Goal: Information Seeking & Learning: Learn about a topic

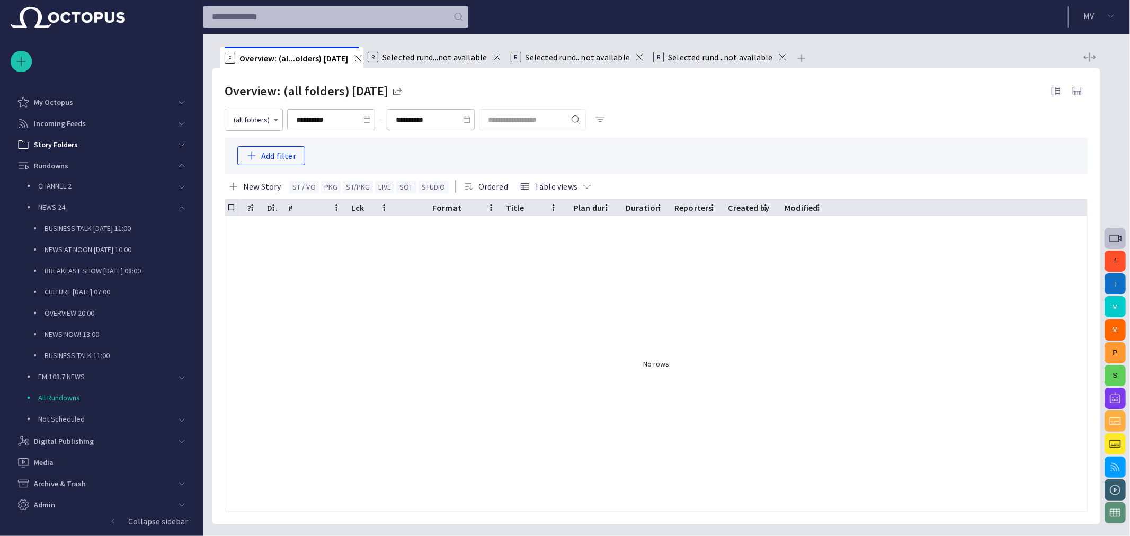
scroll to position [4, 0]
click at [49, 158] on p "Rundowns" at bounding box center [51, 161] width 34 height 11
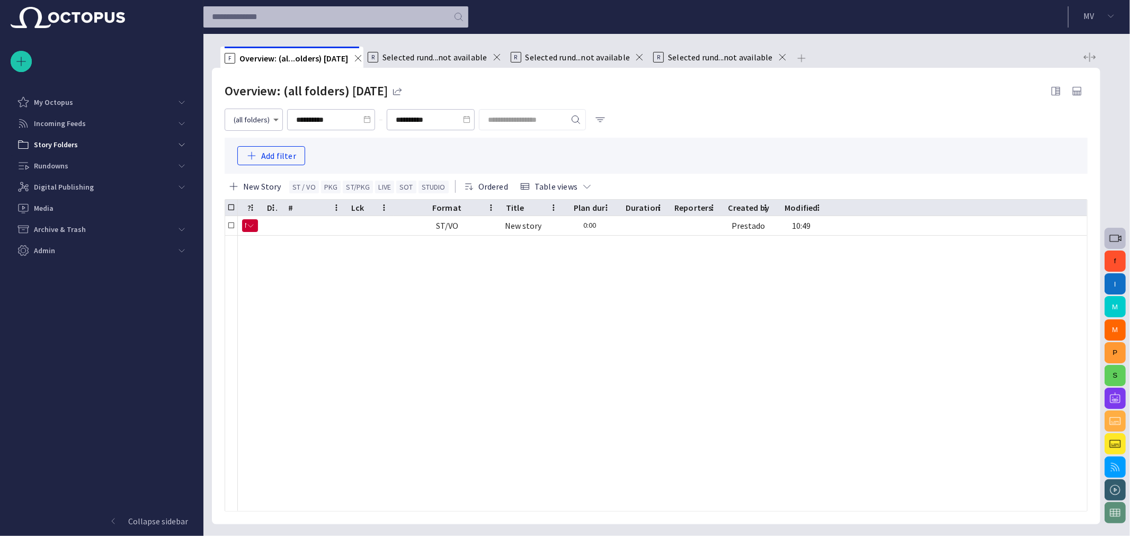
scroll to position [0, 0]
click at [62, 191] on p "Digital Publishing" at bounding box center [64, 187] width 60 height 11
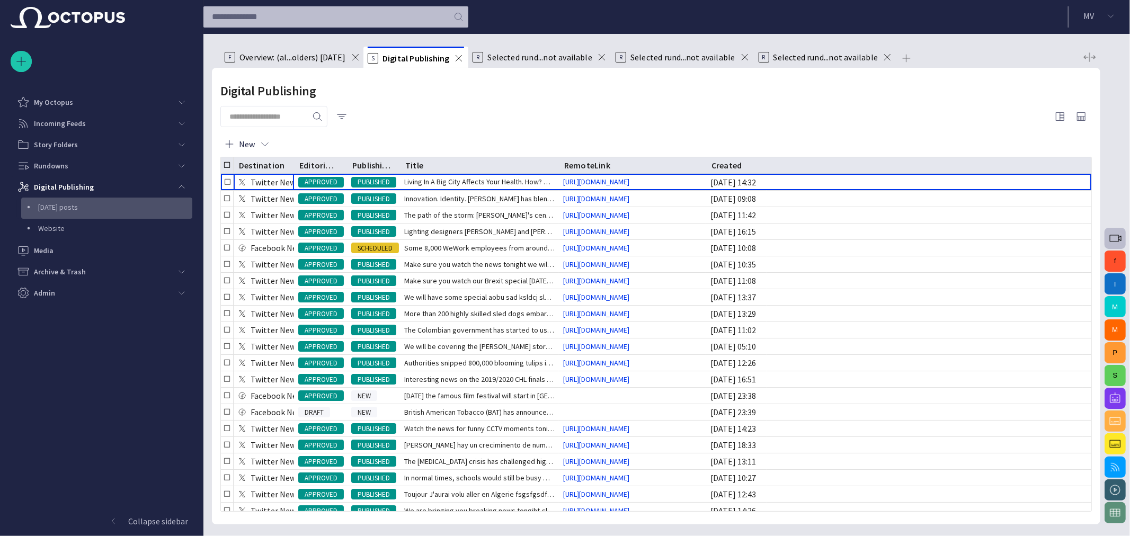
click at [75, 213] on div "[DATE] posts" at bounding box center [107, 207] width 169 height 15
click at [408, 183] on span "Living In A Big City Affects Your Health. How? Watch our Hea" at bounding box center [479, 181] width 151 height 11
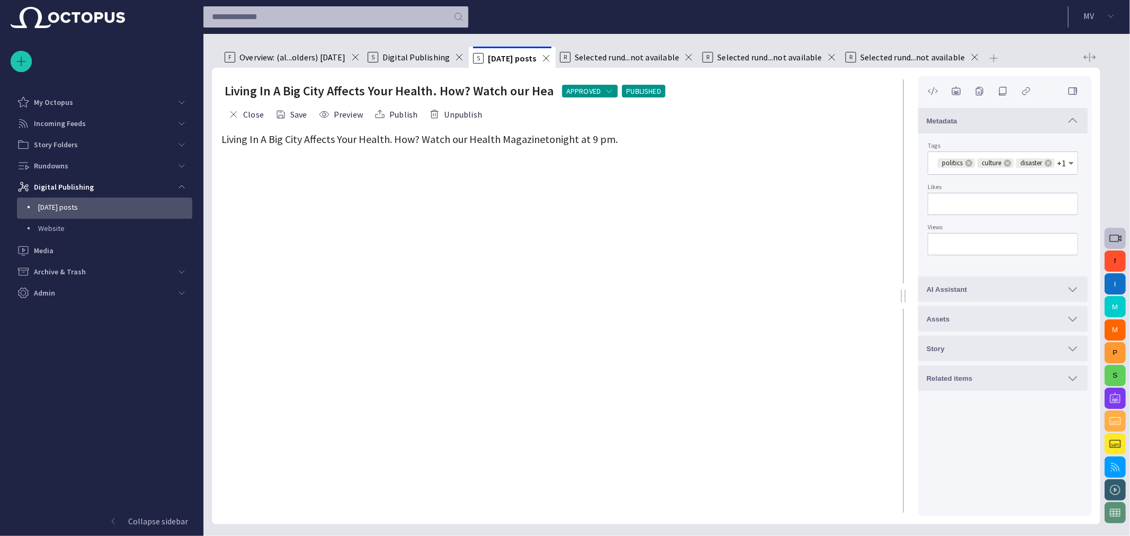
drag, startPoint x: 748, startPoint y: 188, endPoint x: 1041, endPoint y: 181, distance: 293.7
click at [1041, 181] on div "Living In A Big City Affects Your Health. How? Watch our Hea APPROVED PUBLISHED…" at bounding box center [656, 296] width 889 height 457
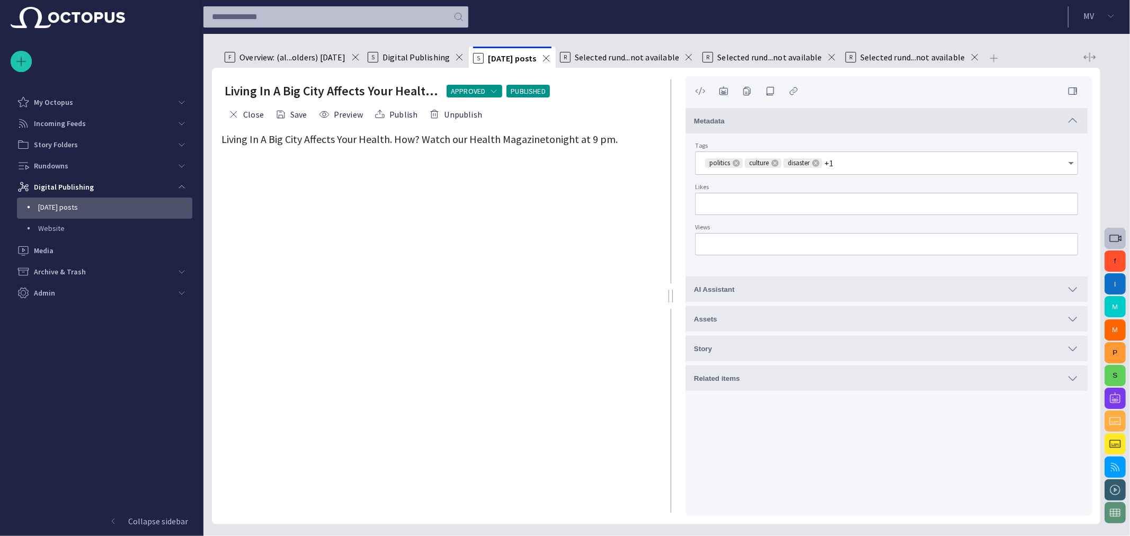
click at [671, 290] on div at bounding box center [671, 296] width 4 height 13
click at [670, 290] on div at bounding box center [671, 296] width 4 height 13
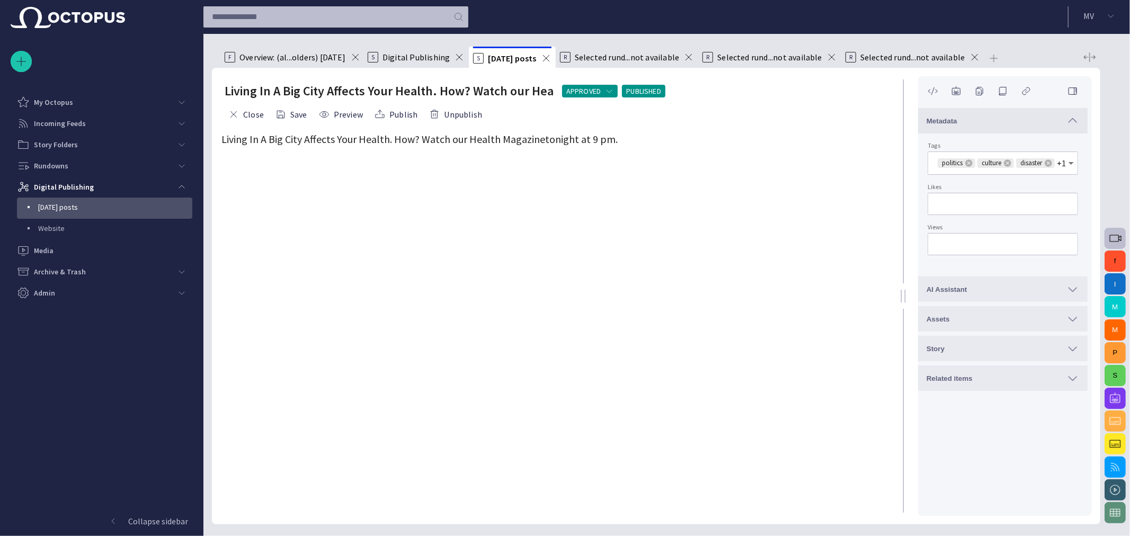
drag, startPoint x: 669, startPoint y: 298, endPoint x: 1100, endPoint y: 232, distance: 436.0
click at [1100, 232] on div "Living In A Big City Affects Your Health. How? Watch our Hea APPROVED PUBLISHED…" at bounding box center [656, 296] width 889 height 457
click at [984, 249] on input "Views" at bounding box center [1003, 244] width 132 height 11
click at [974, 201] on input "Likes" at bounding box center [1003, 204] width 132 height 11
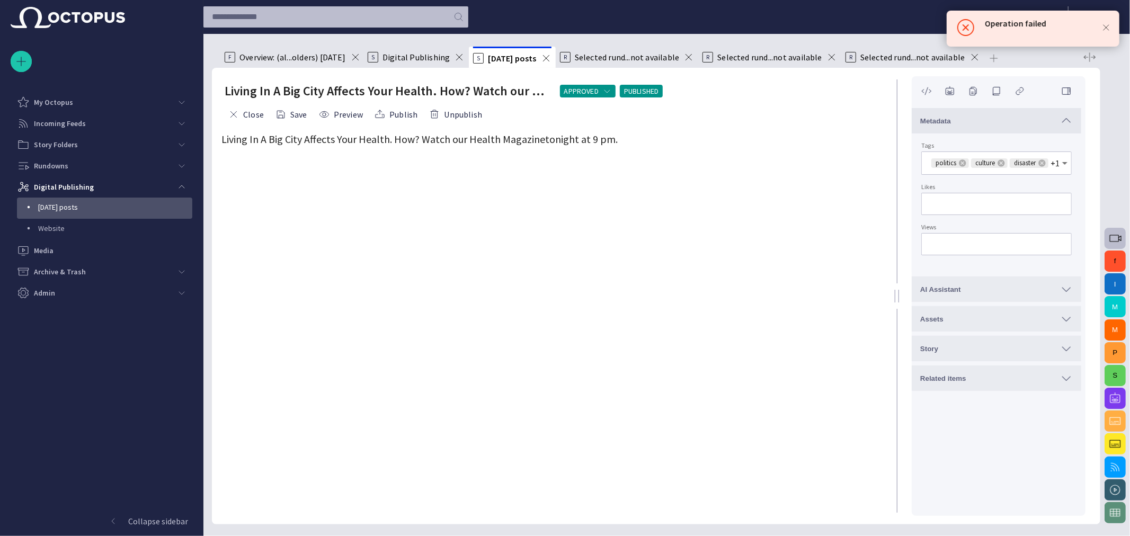
drag, startPoint x: 905, startPoint y: 292, endPoint x: 949, endPoint y: 265, distance: 52.1
click at [1016, 284] on div "Living In A Big City Affects Your Health. How? Watch our Hea APPROVED PUBLISHED…" at bounding box center [656, 296] width 889 height 457
click at [704, 222] on form "Living In A Big City Affects Your Health. How? Watch our H ealth Magazine tonig…" at bounding box center [552, 323] width 660 height 385
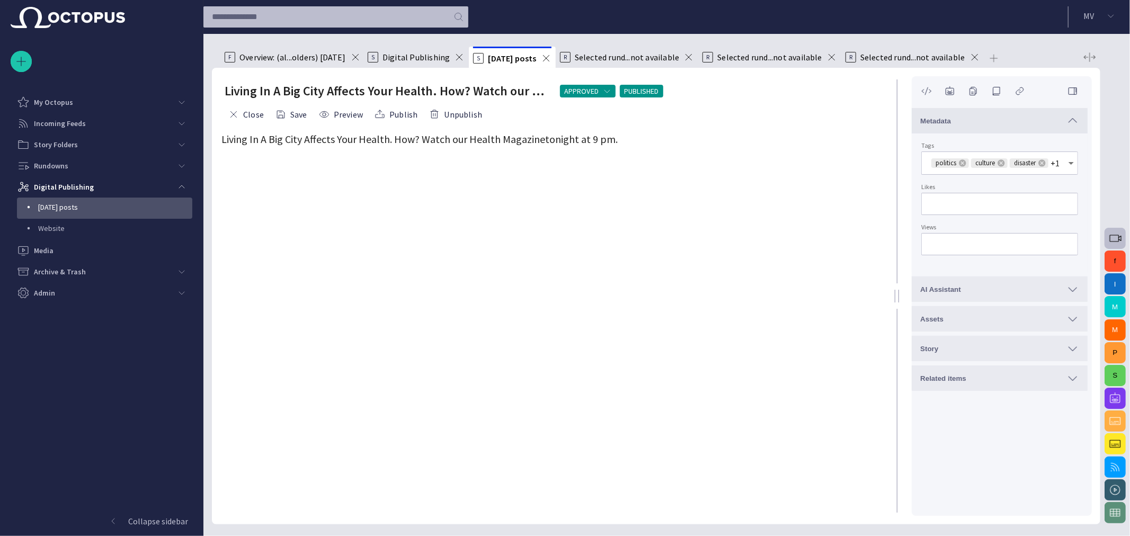
click at [379, 146] on span "Living In A Big City Affects Your Health. How? Watch our H" at bounding box center [349, 138] width 255 height 13
click at [387, 141] on span "Living In A Big City Affects Your Health. How? Watch our H" at bounding box center [349, 138] width 255 height 13
click at [430, 141] on span "Living In A Big City Affects Your Health. How? Watch our H" at bounding box center [349, 138] width 255 height 13
click at [480, 140] on span "ealth Magazine" at bounding box center [511, 138] width 68 height 13
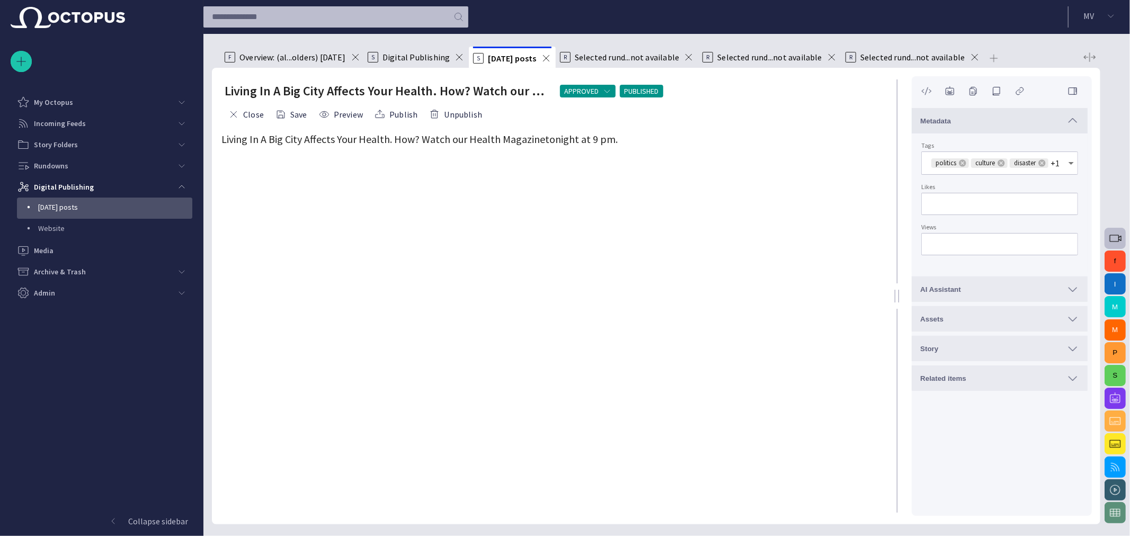
click at [77, 211] on p "[DATE] posts" at bounding box center [115, 207] width 154 height 11
click at [229, 115] on span "button" at bounding box center [233, 114] width 11 height 11
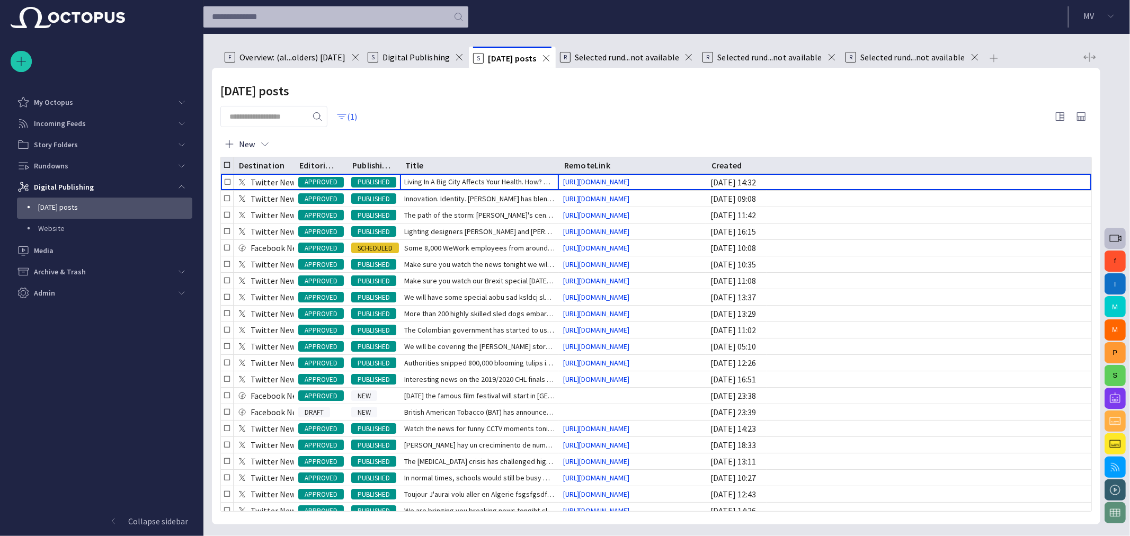
click at [356, 123] on button "(1)" at bounding box center [347, 116] width 31 height 19
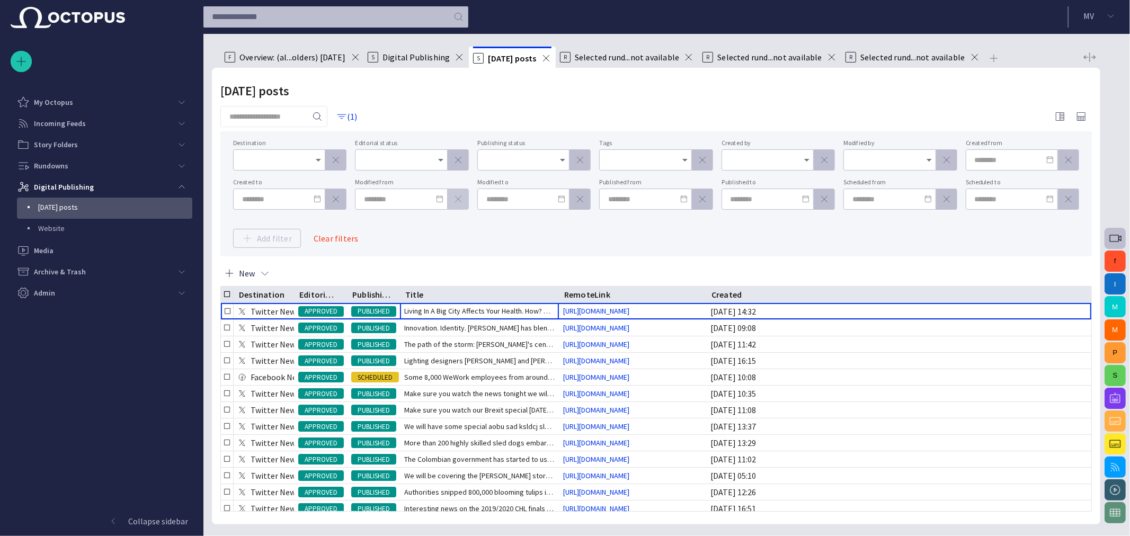
click at [343, 198] on button "button" at bounding box center [335, 199] width 21 height 21
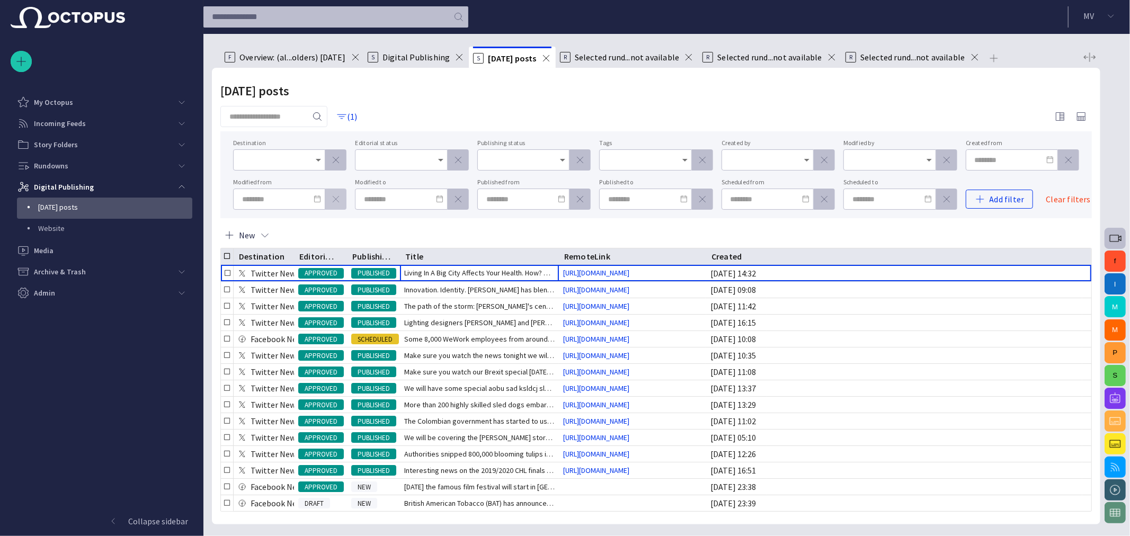
click at [341, 198] on button "button" at bounding box center [335, 199] width 21 height 21
click at [341, 198] on span "button" at bounding box center [336, 199] width 11 height 11
click at [453, 198] on span "button" at bounding box center [458, 199] width 11 height 11
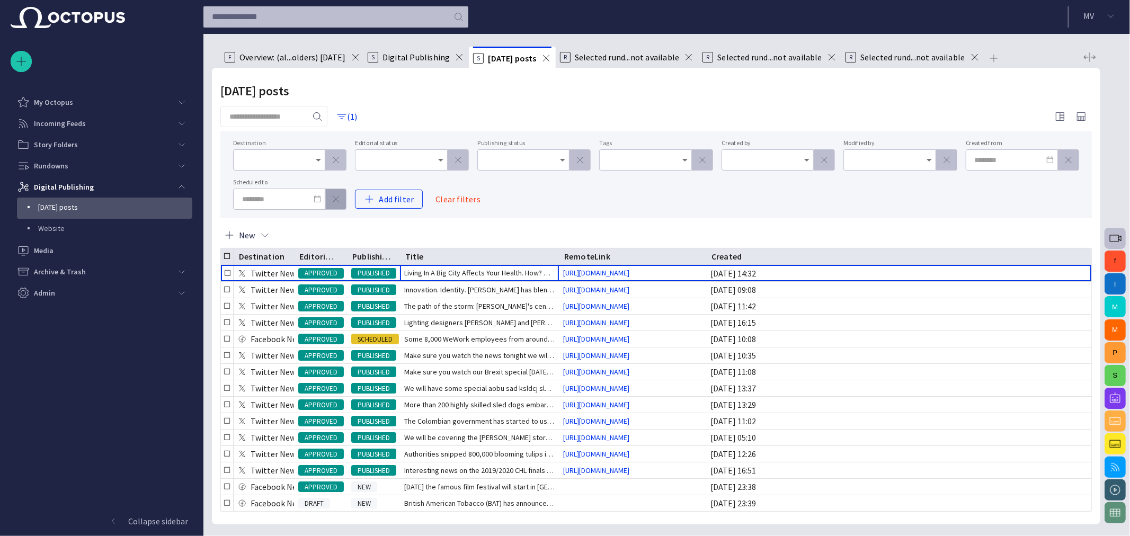
click at [341, 198] on span "button" at bounding box center [336, 199] width 11 height 11
click at [427, 198] on button "Clear filters" at bounding box center [458, 199] width 62 height 19
click at [341, 198] on div "Destination Editorial status Publishing status Tags Created by Modified by Crea…" at bounding box center [656, 175] width 846 height 70
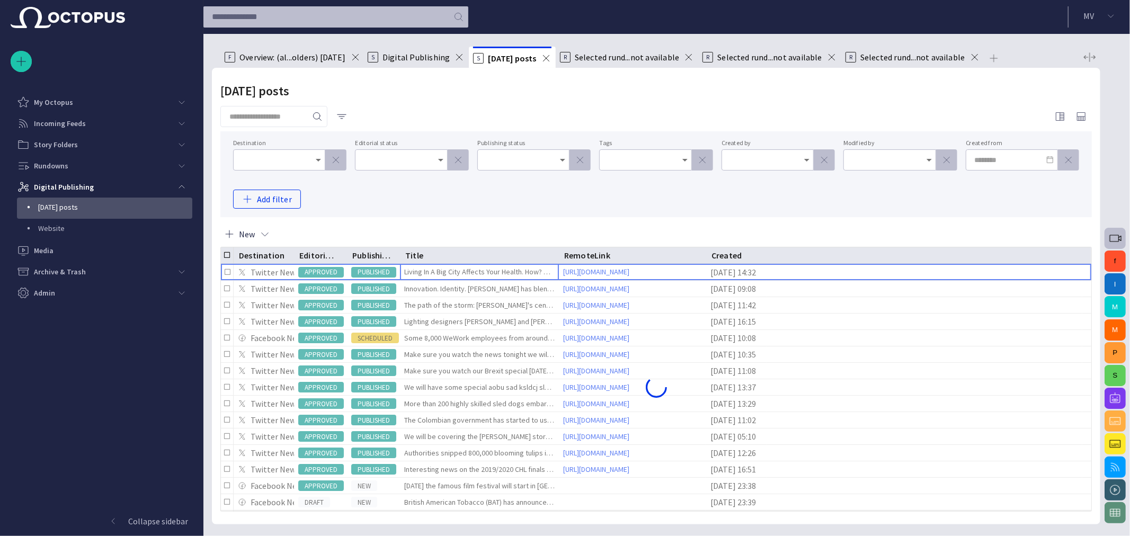
click at [341, 198] on div "Destination Editorial status Publishing status Tags Created by Modified by Crea…" at bounding box center [656, 174] width 846 height 69
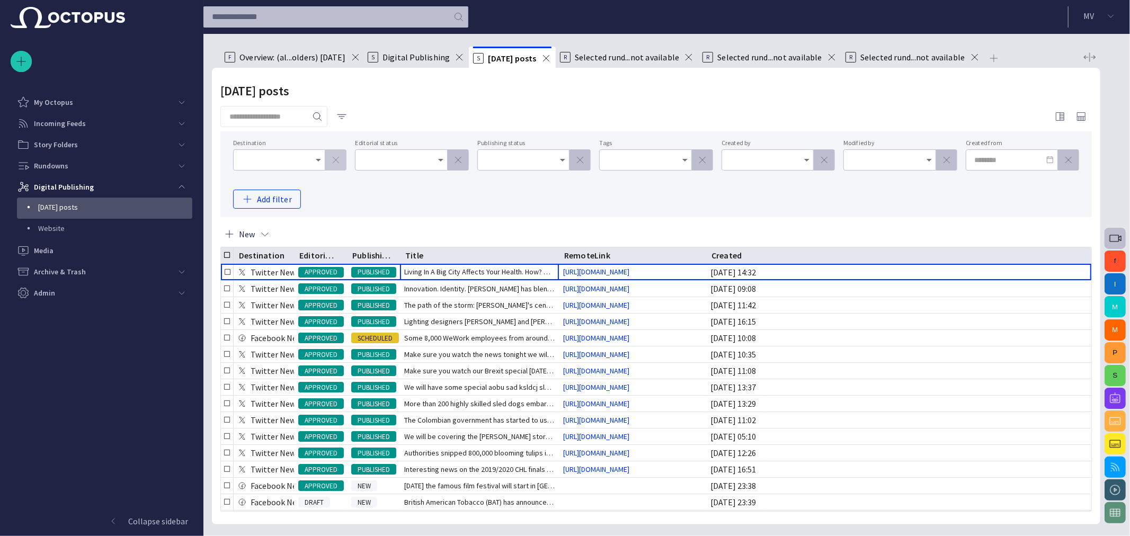
click at [338, 161] on span "button" at bounding box center [336, 160] width 11 height 11
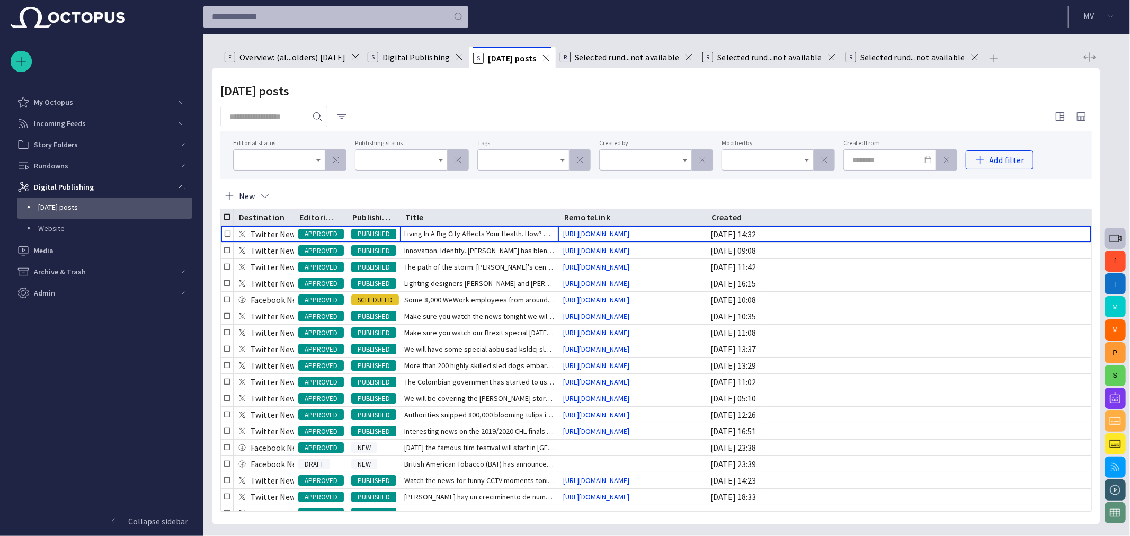
click at [338, 161] on span "button" at bounding box center [336, 160] width 11 height 11
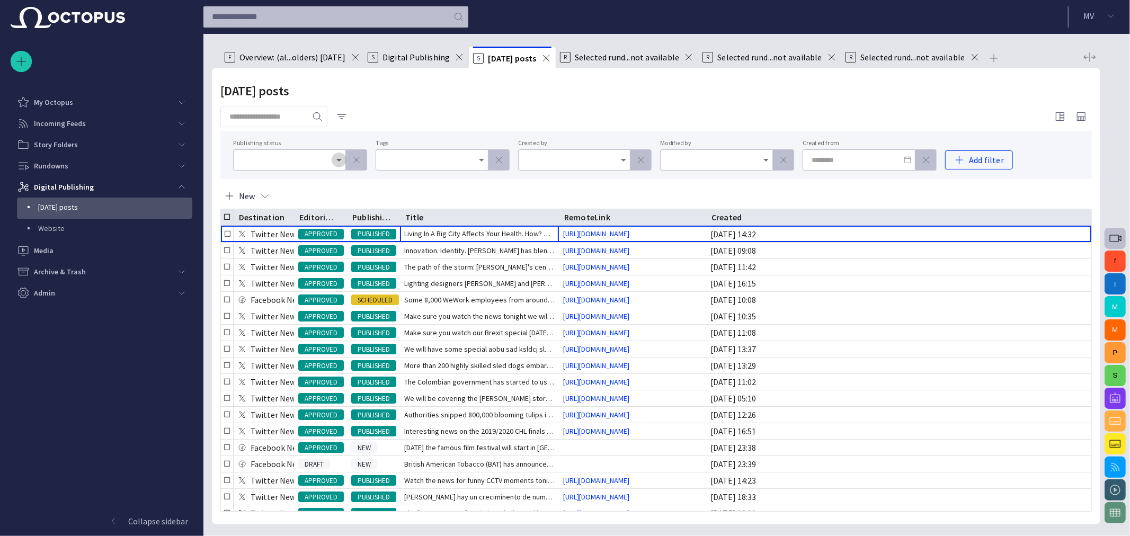
click at [338, 161] on icon "Open" at bounding box center [339, 160] width 5 height 3
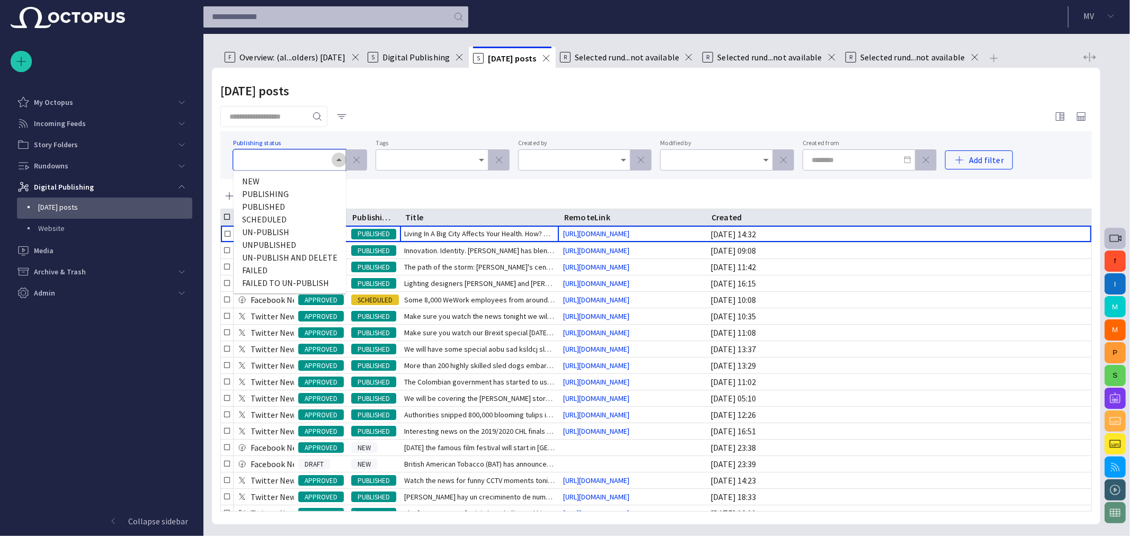
click at [344, 160] on icon "Close" at bounding box center [339, 160] width 13 height 13
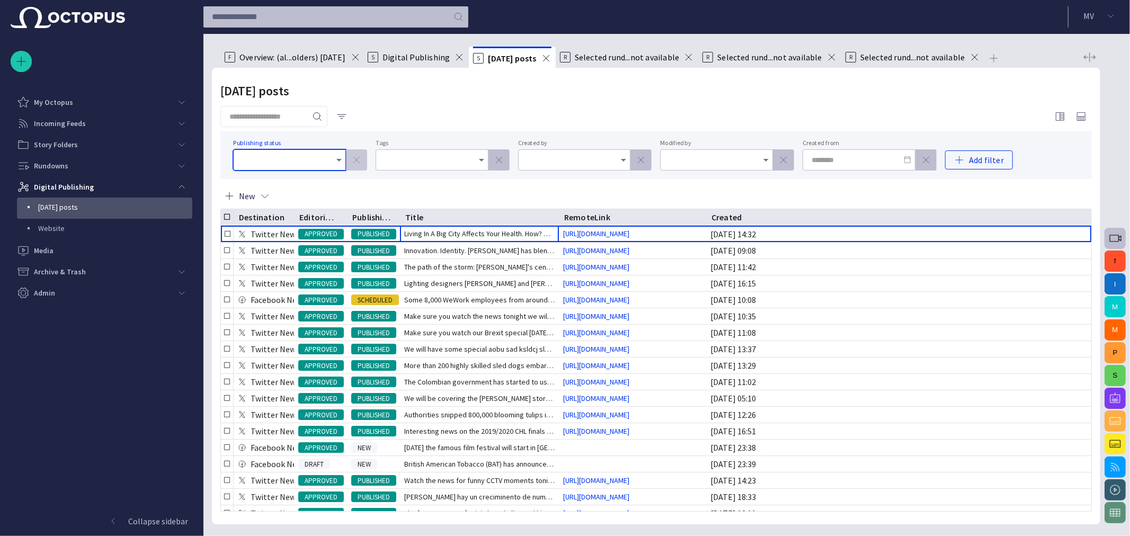
click at [361, 160] on span "button" at bounding box center [356, 160] width 11 height 11
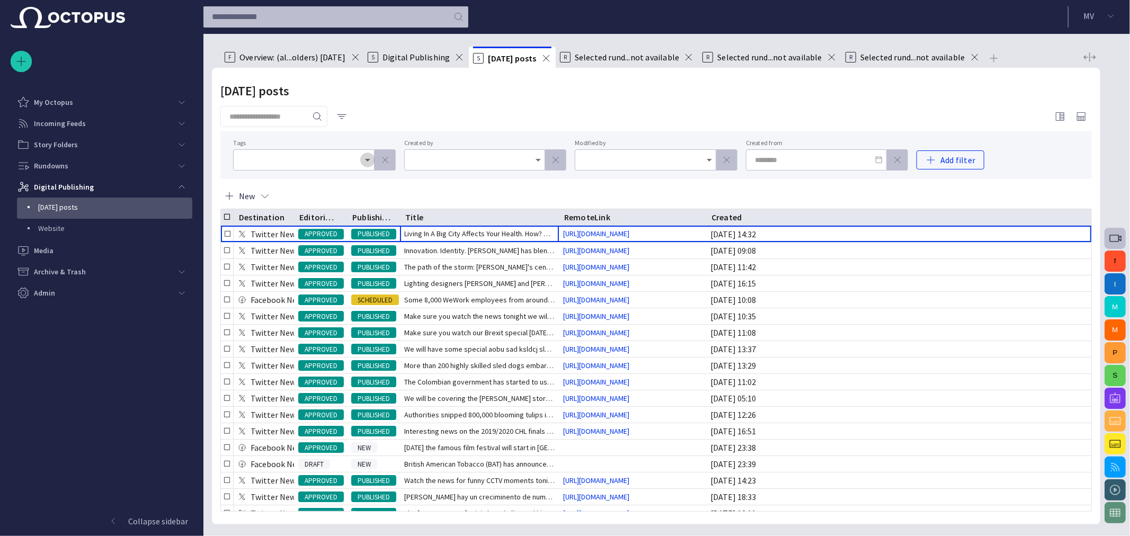
click at [361, 160] on icon "Open" at bounding box center [367, 160] width 13 height 13
click at [373, 160] on icon "Close" at bounding box center [367, 160] width 13 height 13
click at [386, 160] on span "button" at bounding box center [385, 160] width 11 height 11
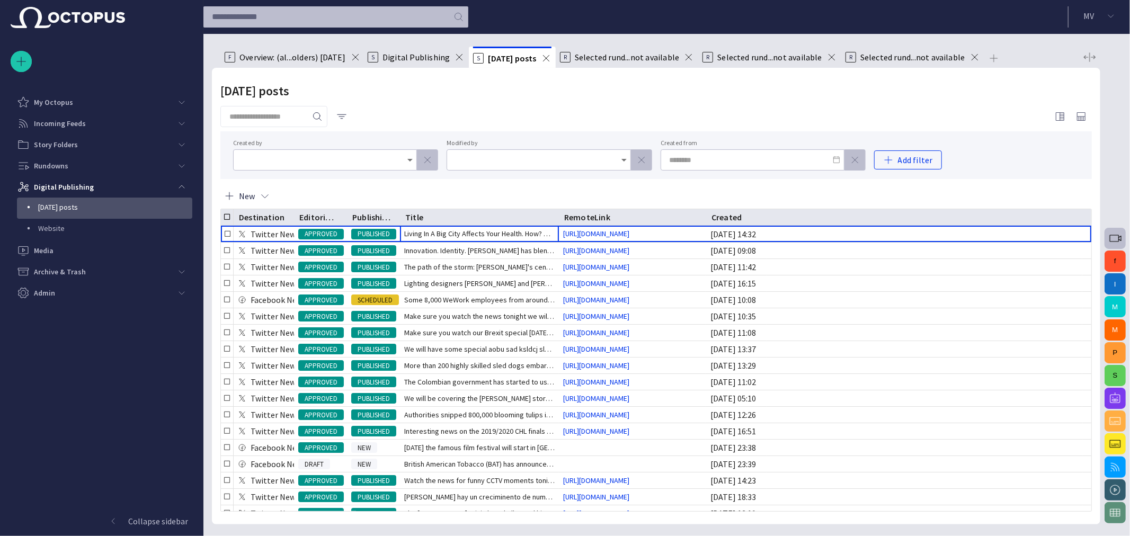
click at [386, 160] on input "Created by" at bounding box center [321, 160] width 158 height 11
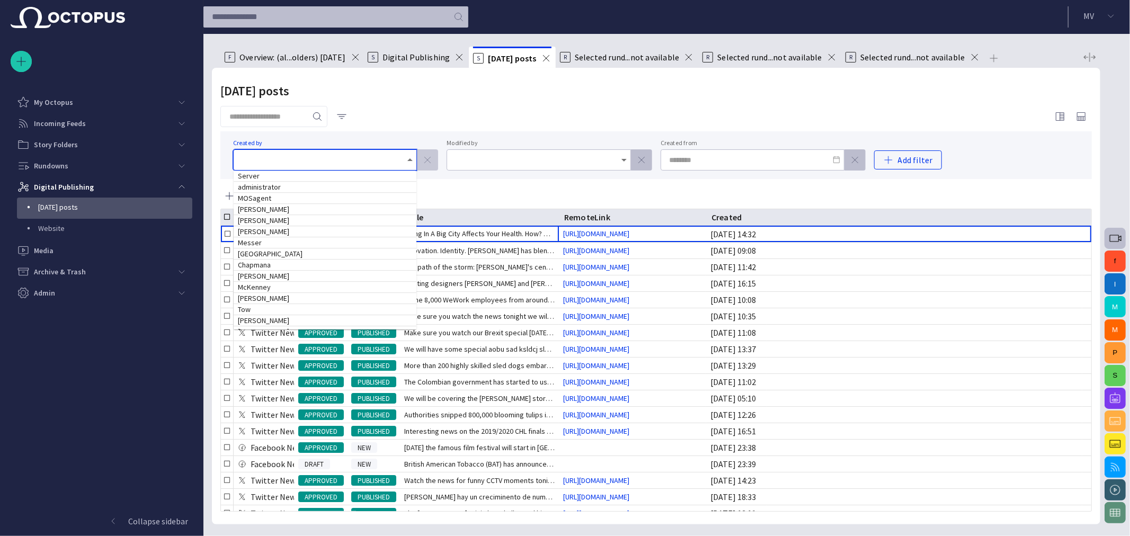
click at [430, 160] on span "button" at bounding box center [427, 160] width 11 height 11
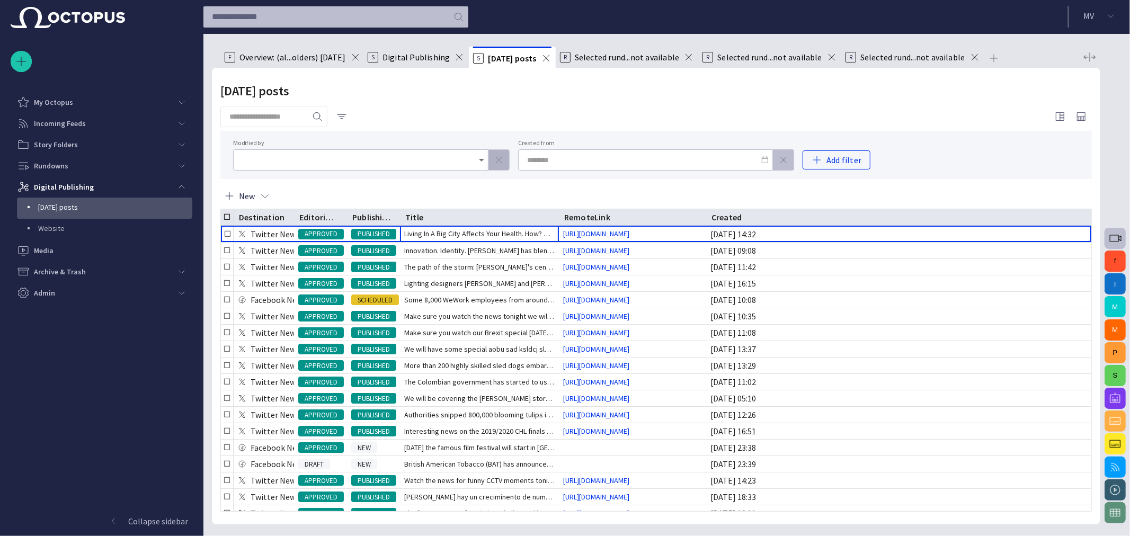
click at [496, 161] on span "button" at bounding box center [499, 160] width 11 height 11
click at [636, 161] on span "button" at bounding box center [641, 160] width 11 height 11
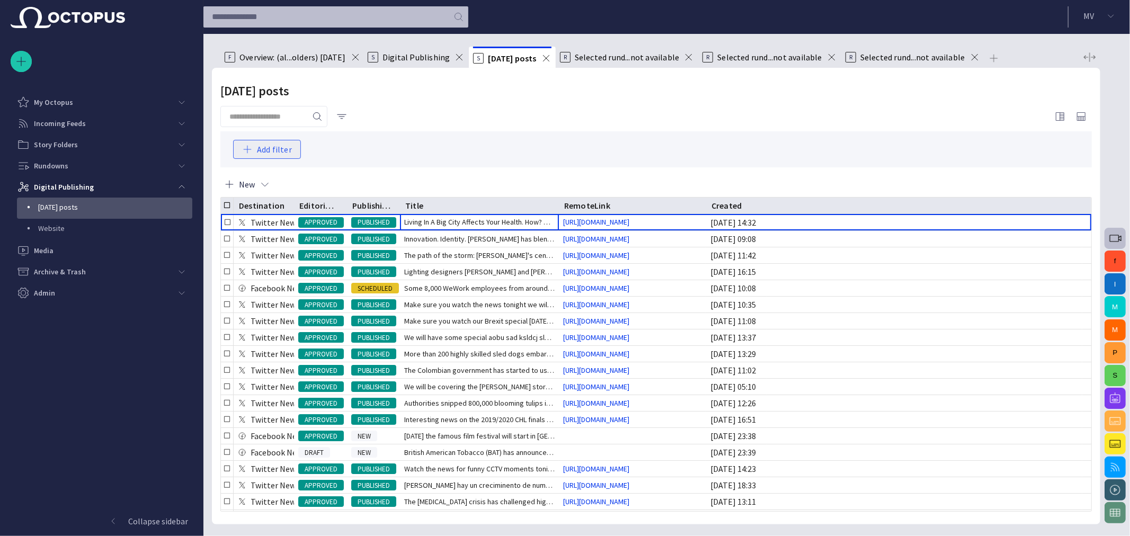
click at [273, 153] on button "Add filter" at bounding box center [267, 149] width 68 height 19
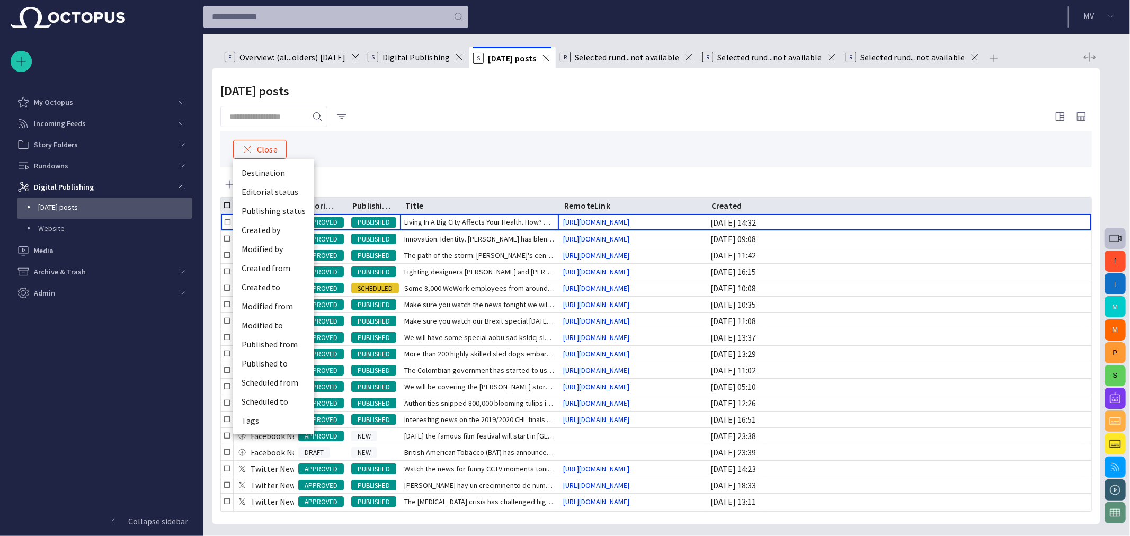
click at [273, 150] on div at bounding box center [565, 268] width 1130 height 536
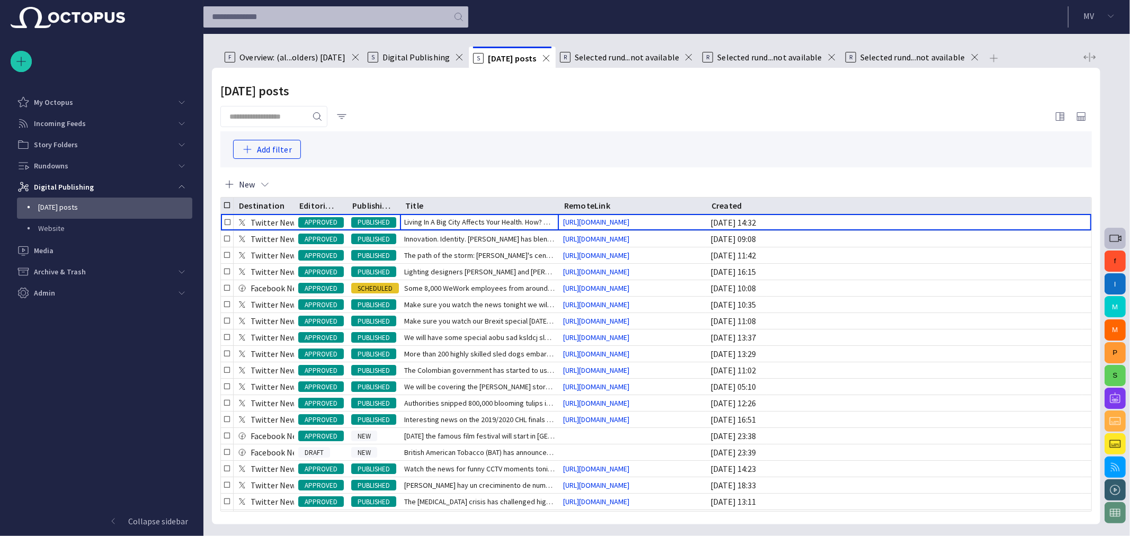
click at [389, 156] on div "Add filter" at bounding box center [656, 149] width 846 height 19
click at [290, 146] on button "Add filter" at bounding box center [267, 149] width 68 height 19
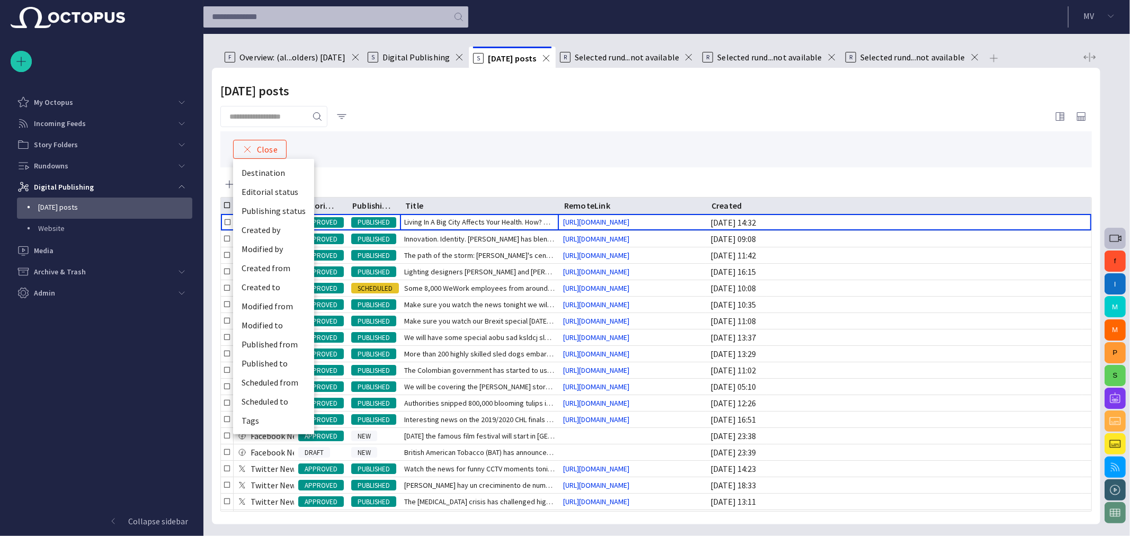
click at [279, 165] on button "Destination" at bounding box center [273, 172] width 81 height 19
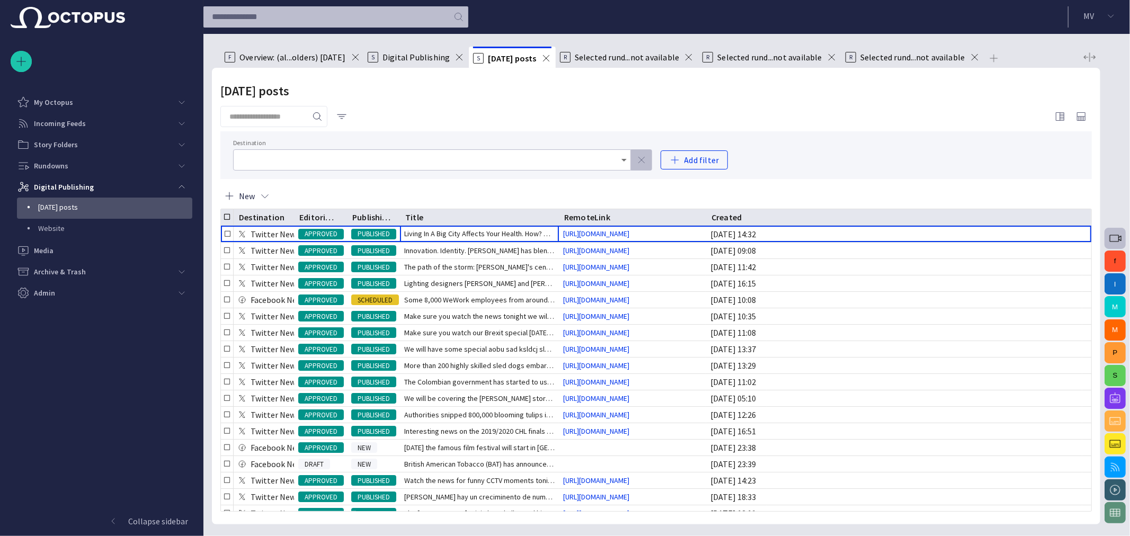
click at [364, 160] on input "Destination" at bounding box center [428, 160] width 373 height 11
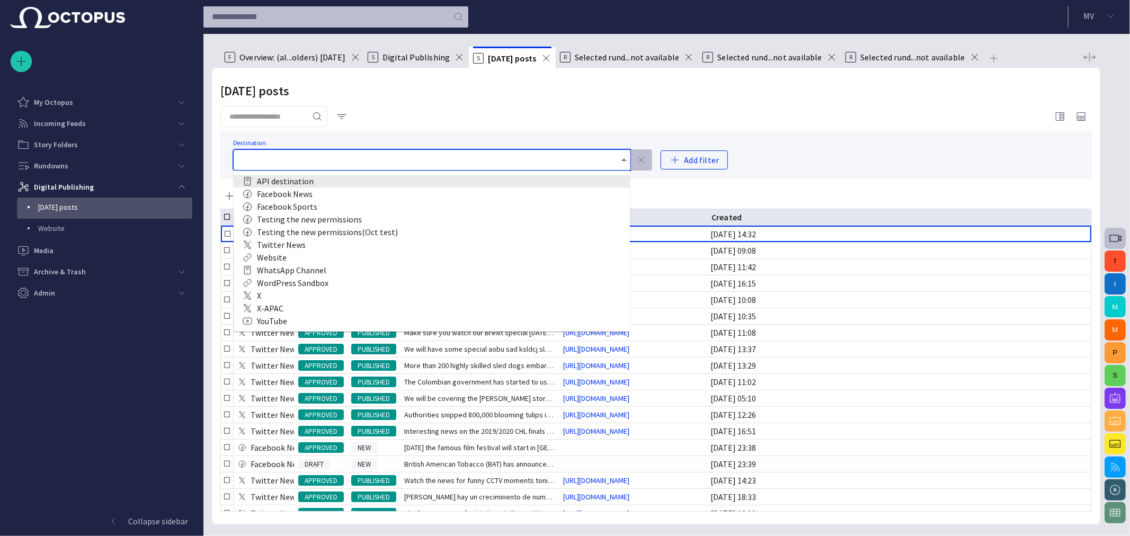
click at [621, 117] on div at bounding box center [656, 116] width 872 height 21
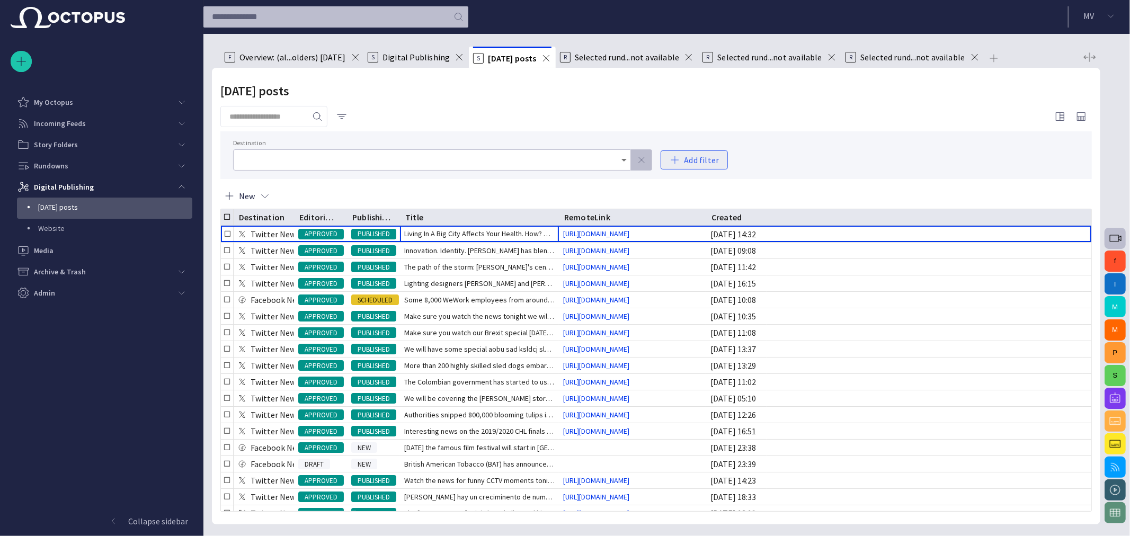
click at [673, 152] on button "Add filter" at bounding box center [695, 160] width 68 height 19
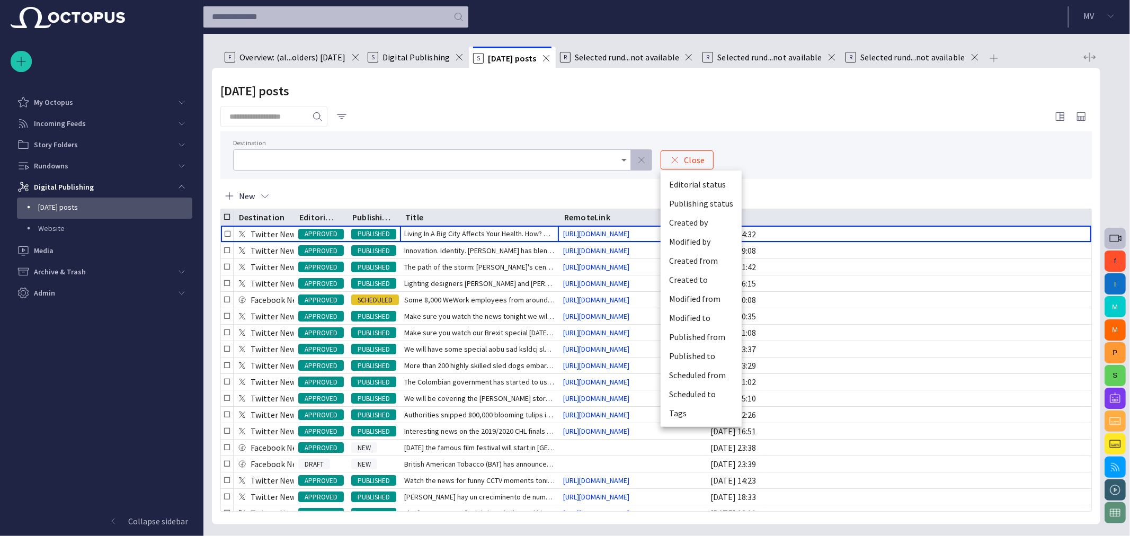
click at [683, 185] on button "Editorial status" at bounding box center [701, 184] width 81 height 19
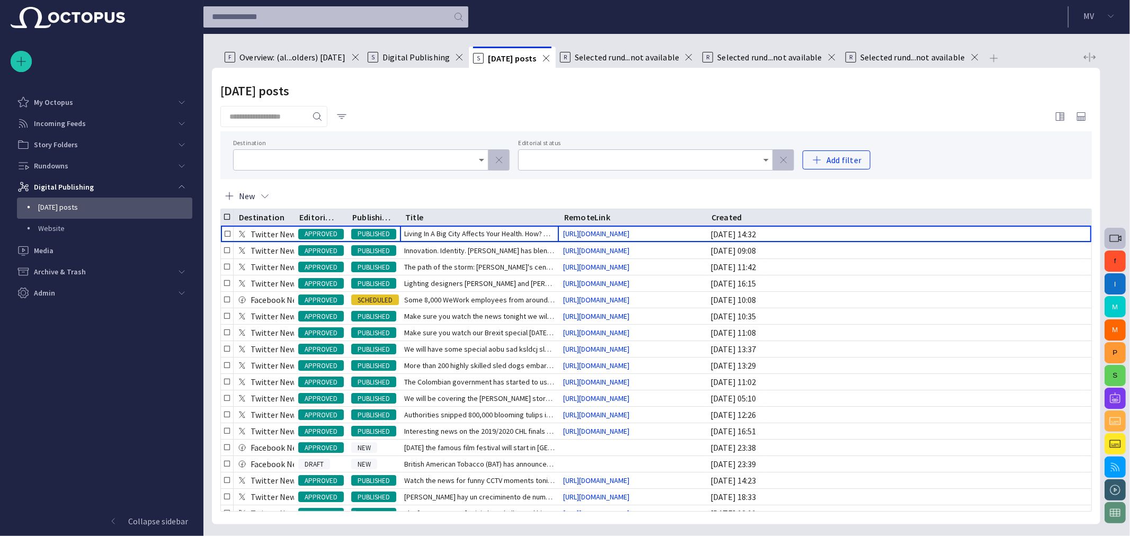
click at [63, 202] on p "[DATE] posts" at bounding box center [115, 207] width 154 height 11
click at [77, 188] on p "Digital Publishing" at bounding box center [64, 187] width 60 height 11
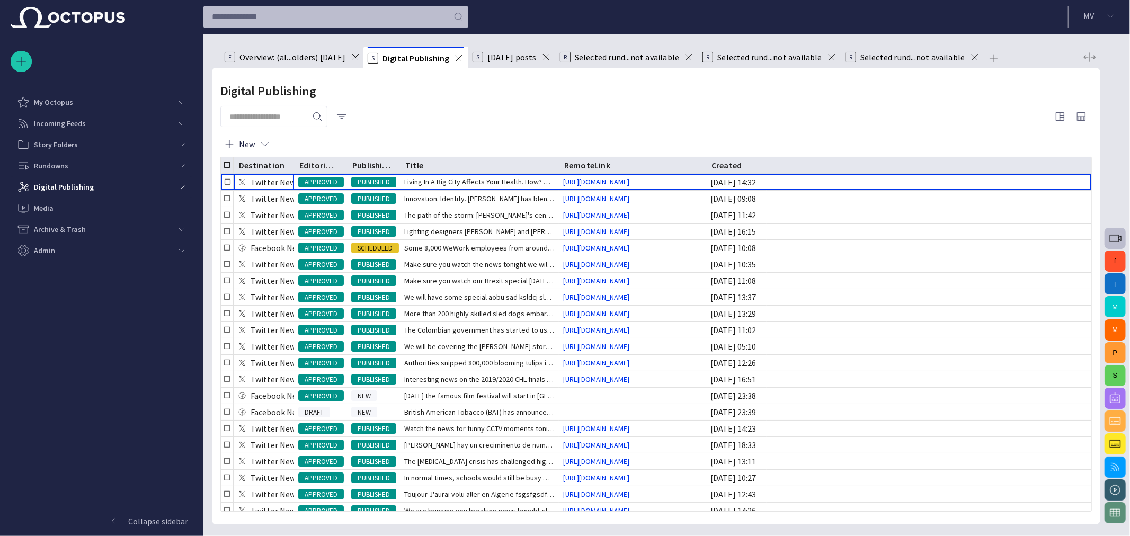
click at [1117, 397] on span "button" at bounding box center [1115, 398] width 13 height 13
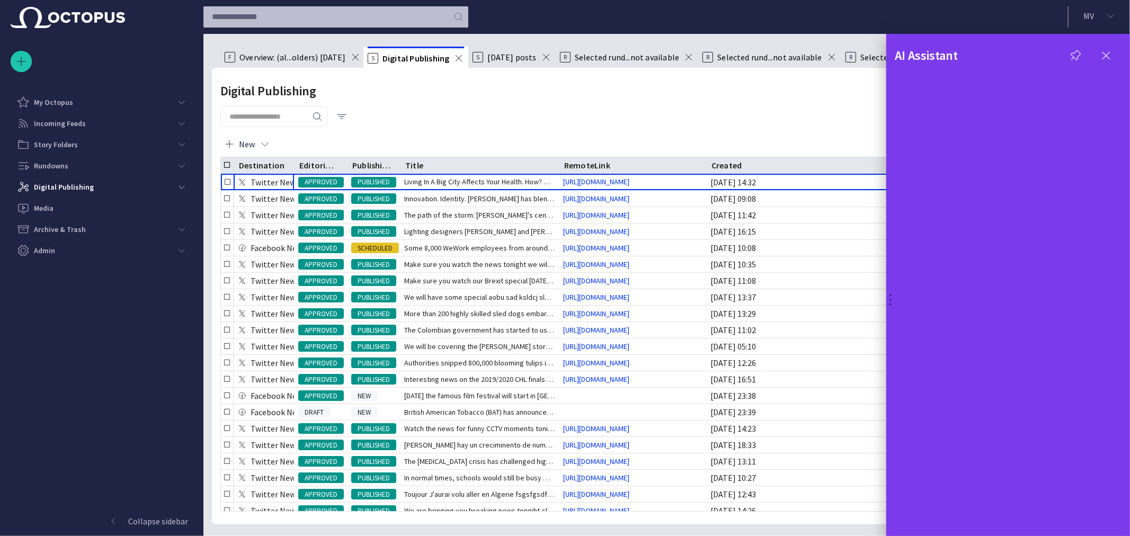
click at [559, 106] on div at bounding box center [565, 268] width 1130 height 536
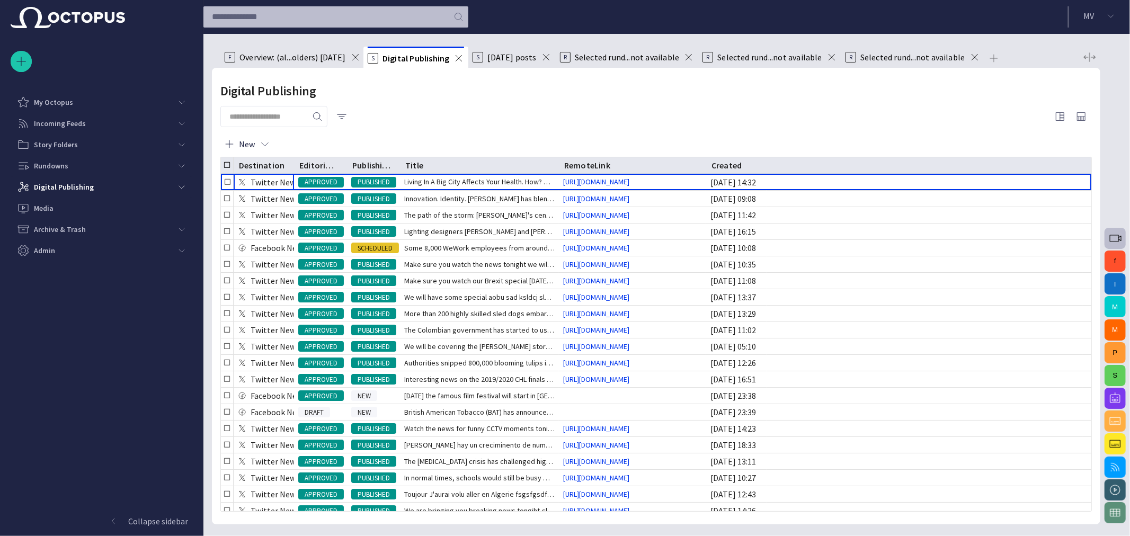
click at [525, 103] on div "Digital Publishing New Destination Editorial status Publishing status Title Rem…" at bounding box center [656, 296] width 889 height 457
